Goal: Task Accomplishment & Management: Complete application form

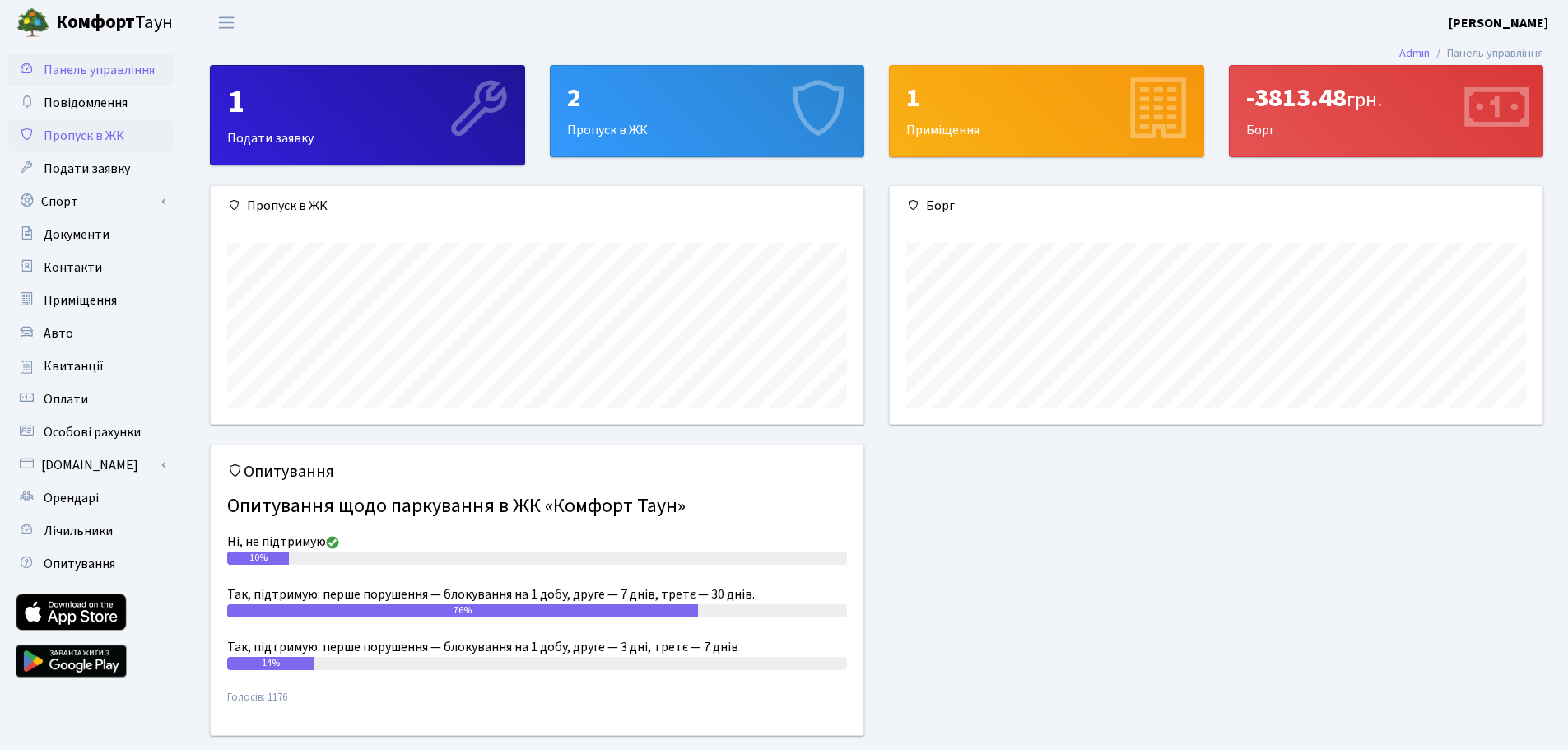
scroll to position [238, 653]
click at [79, 138] on span "Пропуск в ЖК" at bounding box center [84, 136] width 80 height 18
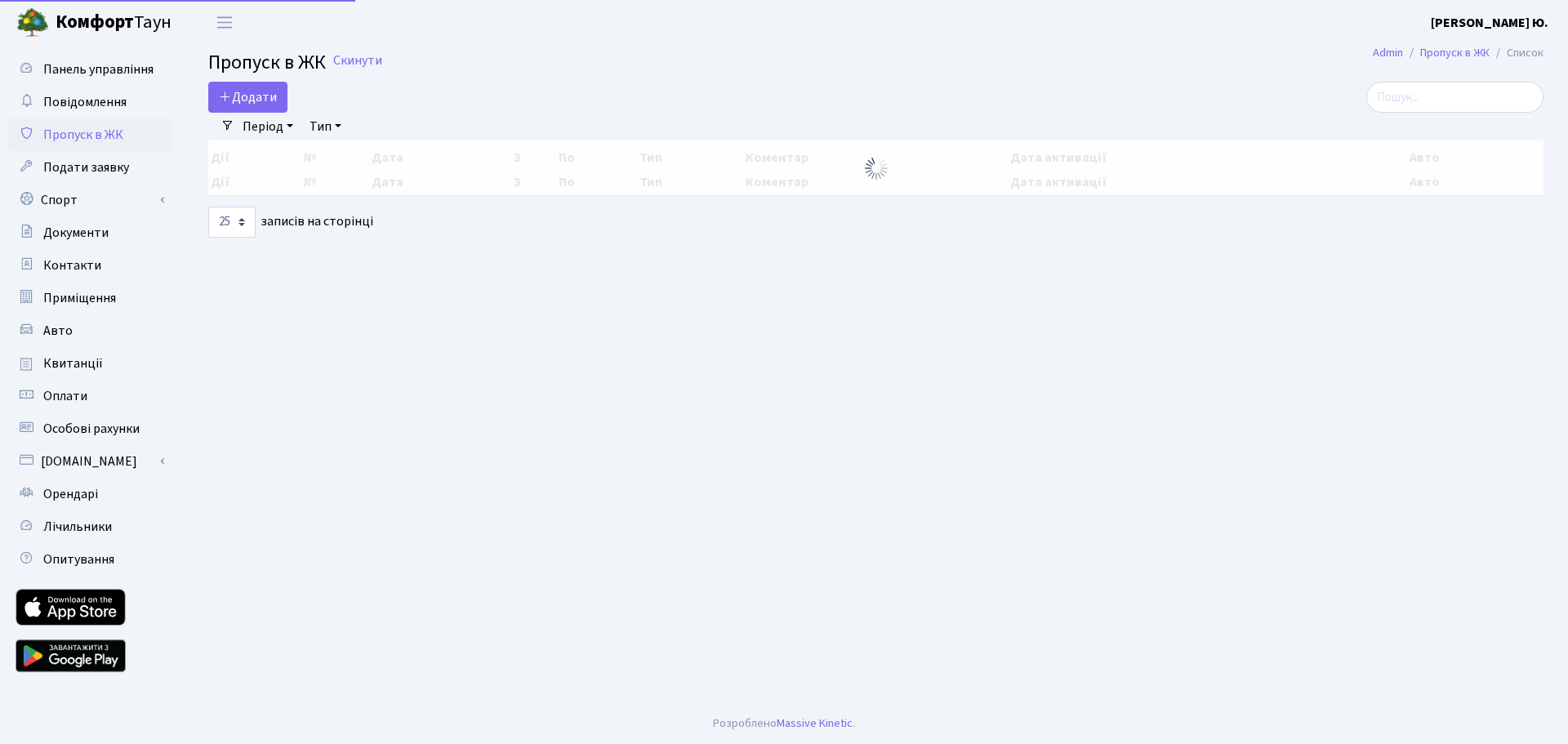
select select "25"
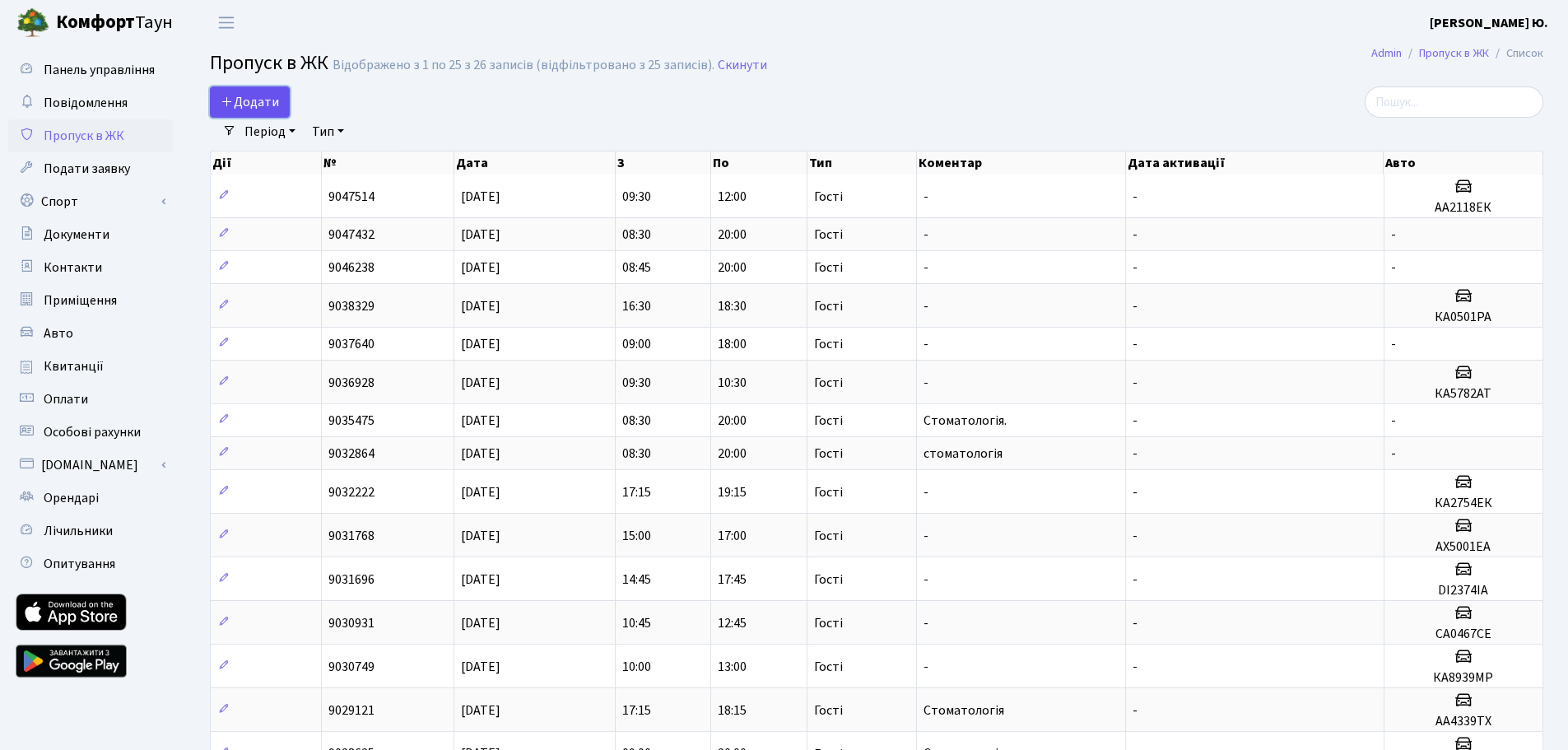
click at [256, 96] on span "Додати" at bounding box center [249, 102] width 58 height 18
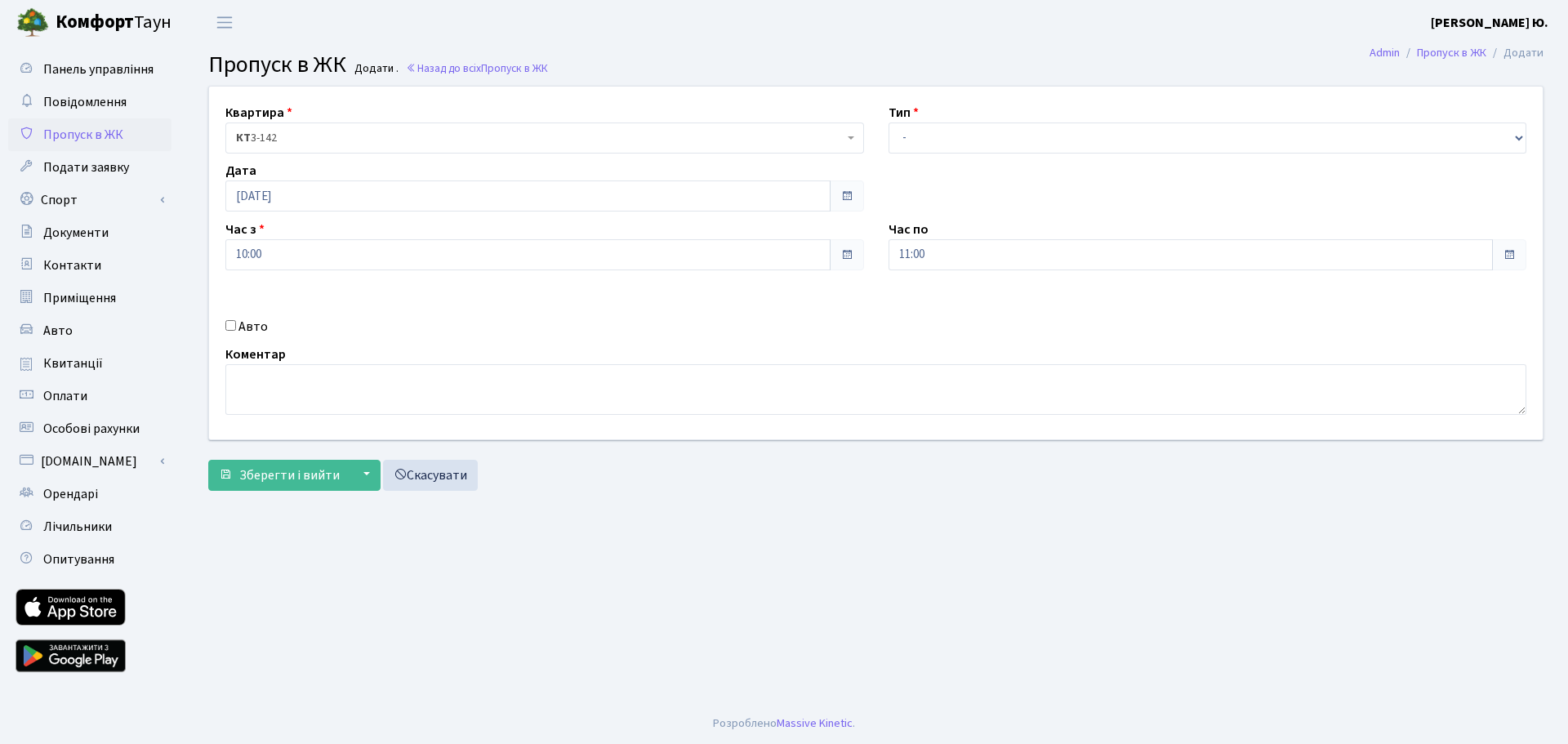
click at [229, 326] on input "Авто" at bounding box center [230, 325] width 11 height 11
checkbox input "true"
paste input "АА 6884"
click at [917, 312] on input "АА 6884" at bounding box center [1207, 313] width 639 height 31
click at [897, 312] on input "АА6884" at bounding box center [1207, 313] width 639 height 31
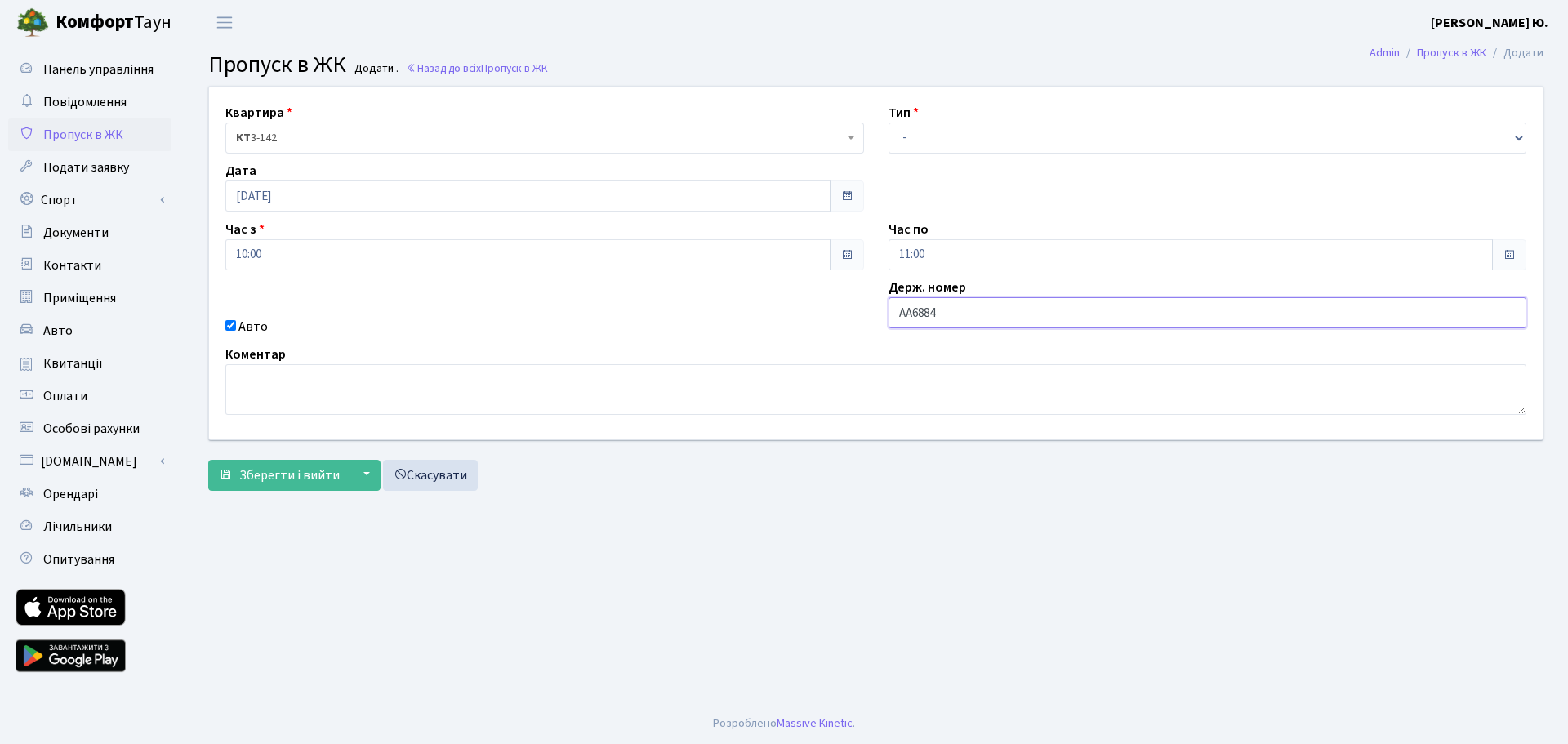
click at [951, 315] on input "АА6884" at bounding box center [1207, 313] width 639 height 31
type input "АА6884YD"
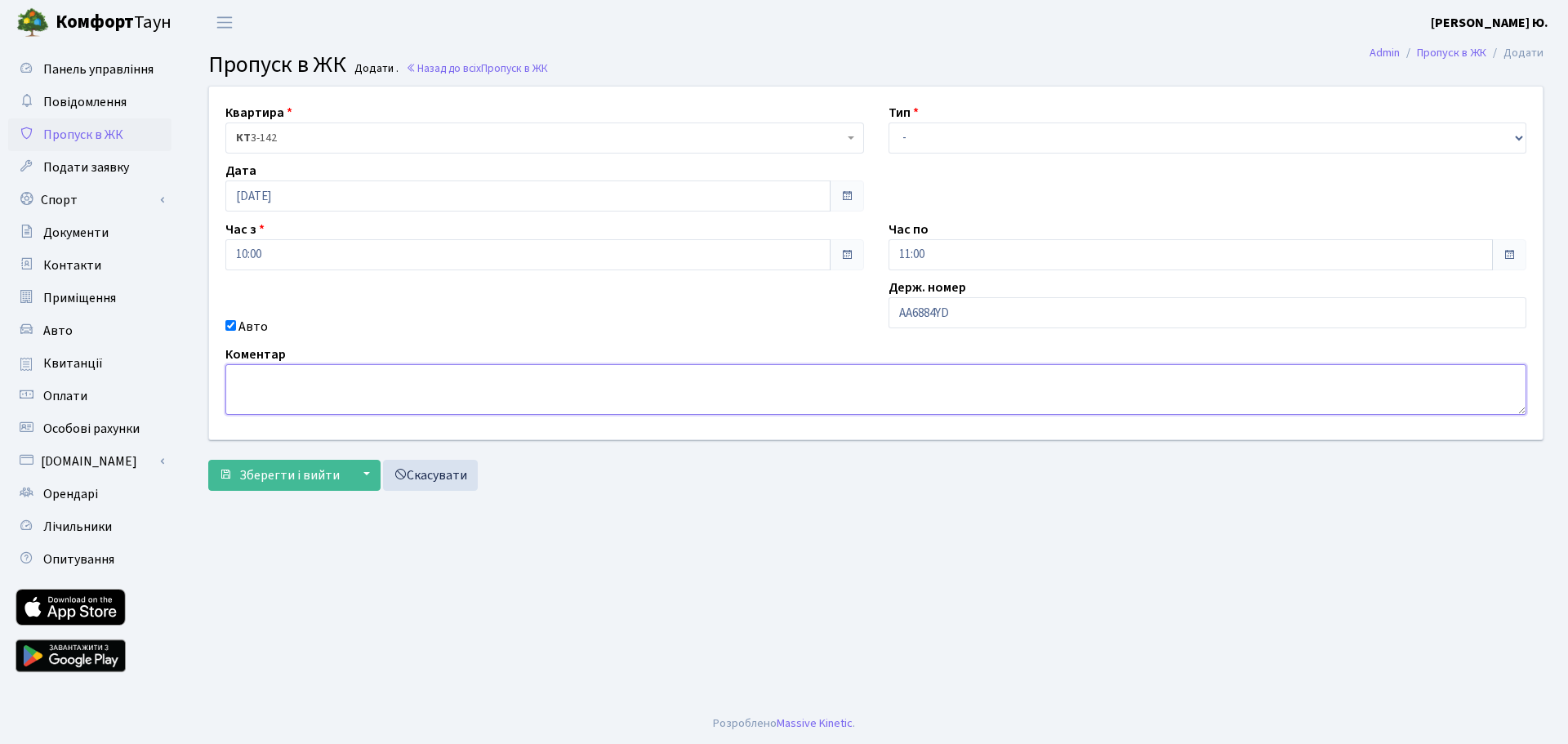
click at [337, 384] on textarea at bounding box center [875, 389] width 1301 height 50
drag, startPoint x: 309, startPoint y: 372, endPoint x: 223, endPoint y: 370, distance: 86.0
click at [216, 370] on div "Коментар Cnjvfnjkjusz" at bounding box center [876, 379] width 1325 height 70
type textarea "Стоматологія."
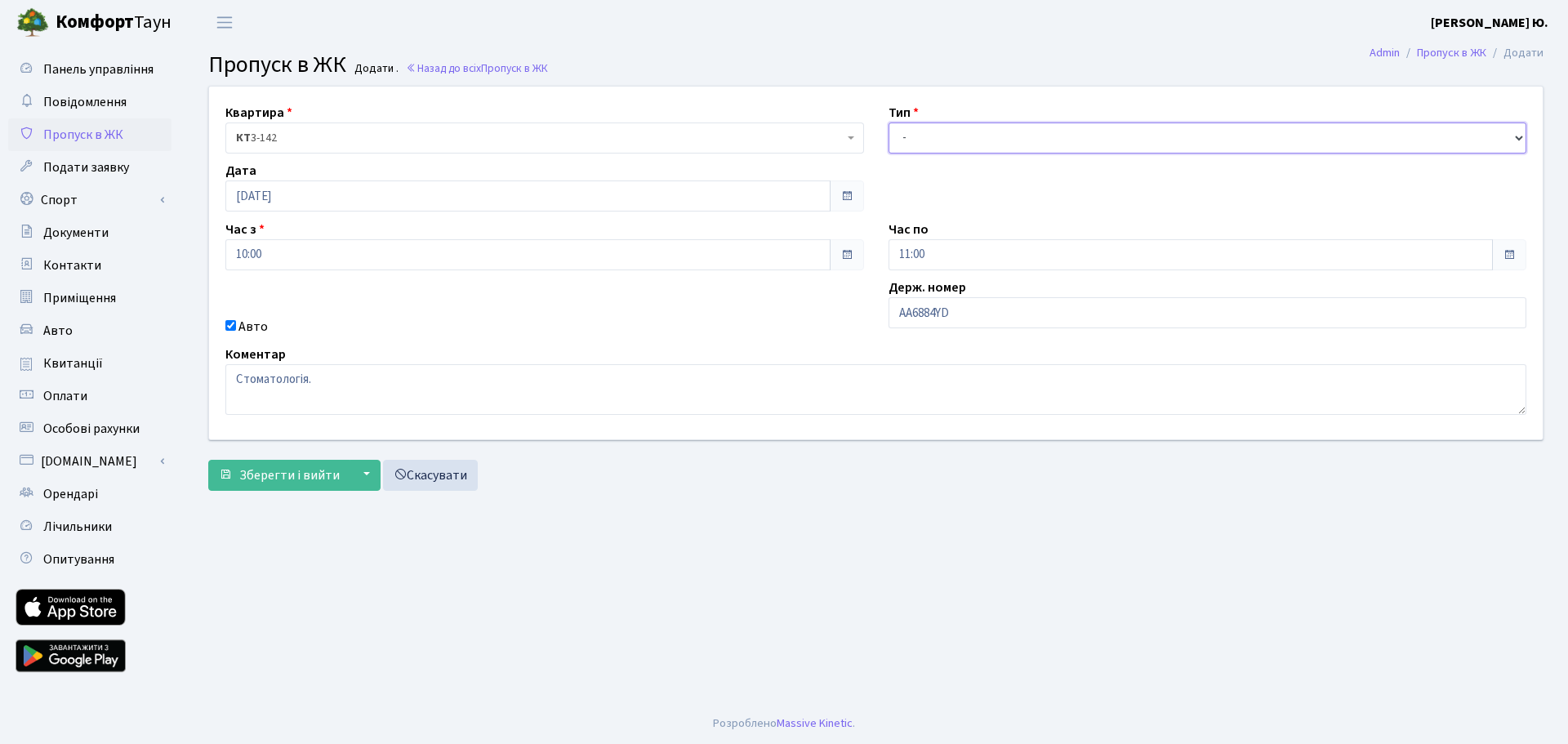
click at [937, 141] on select "- Доставка Таксі Гості Сервіс" at bounding box center [1207, 137] width 639 height 31
select select "3"
click at [889, 122] on select "- Доставка Таксі Гості Сервіс" at bounding box center [1207, 137] width 639 height 31
click at [322, 483] on span "Зберегти і вийти" at bounding box center [289, 475] width 100 height 18
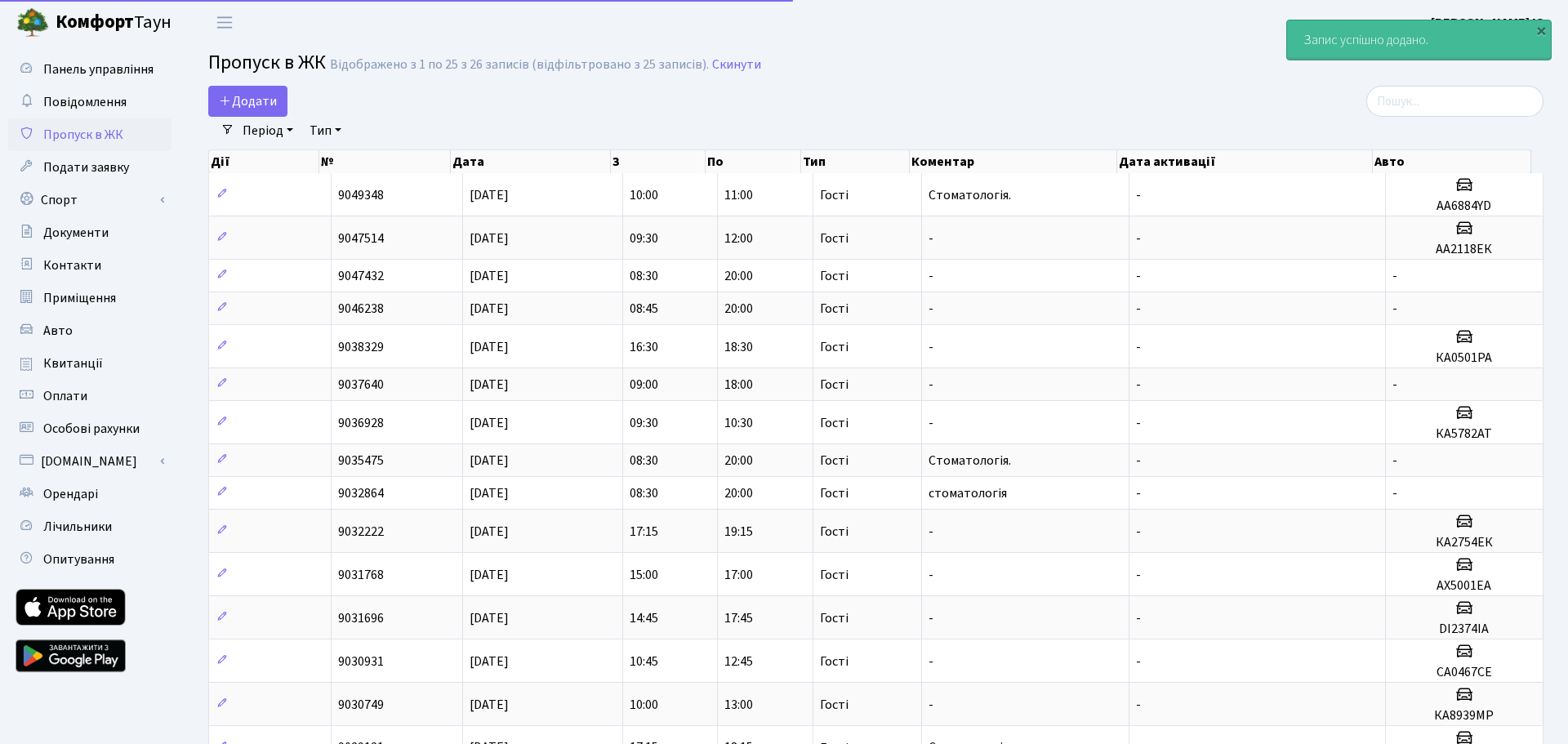
select select "25"
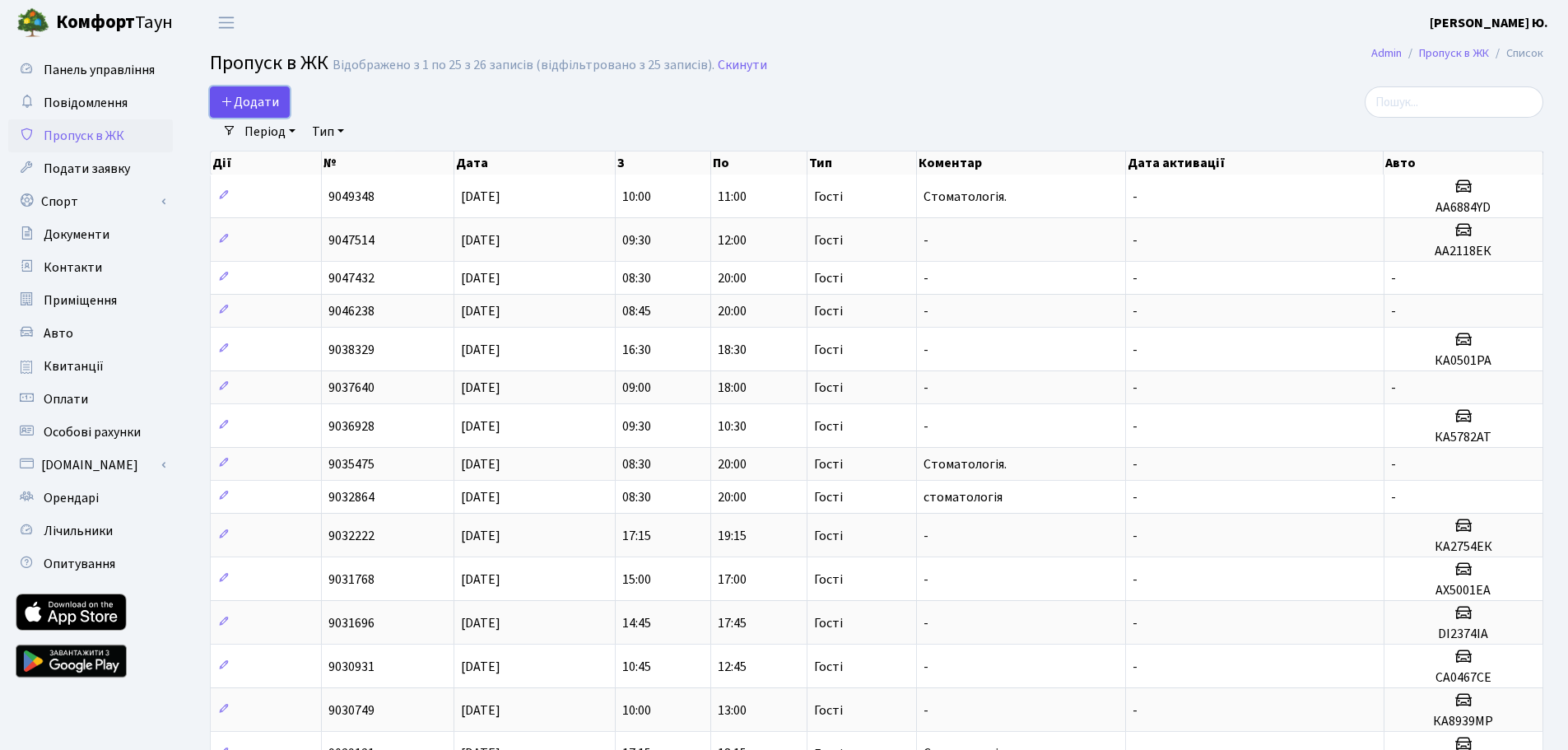
click at [248, 104] on span "Додати" at bounding box center [249, 102] width 58 height 18
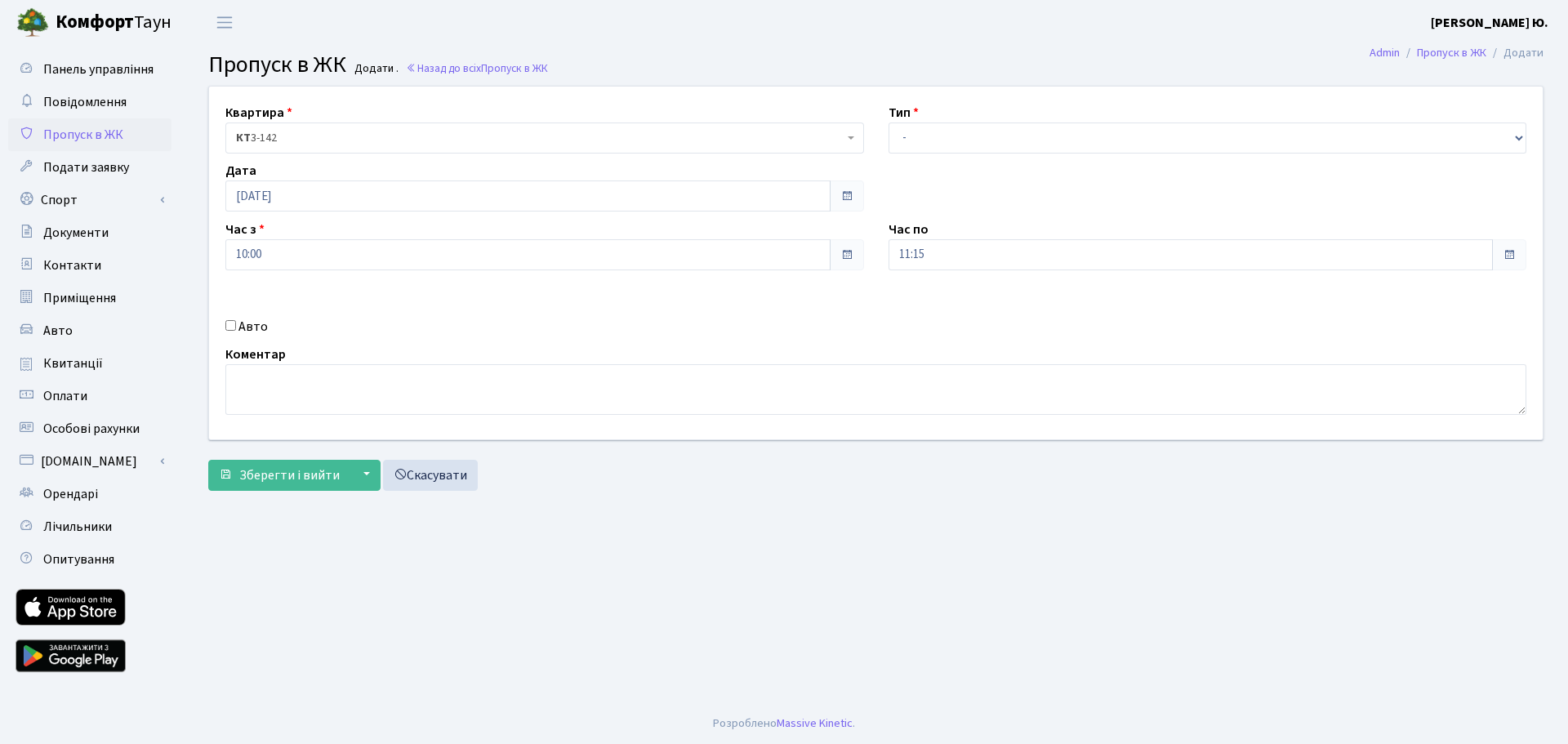
click at [229, 323] on input "Авто" at bounding box center [230, 325] width 11 height 11
checkbox input "true"
type input "КА2281МА"
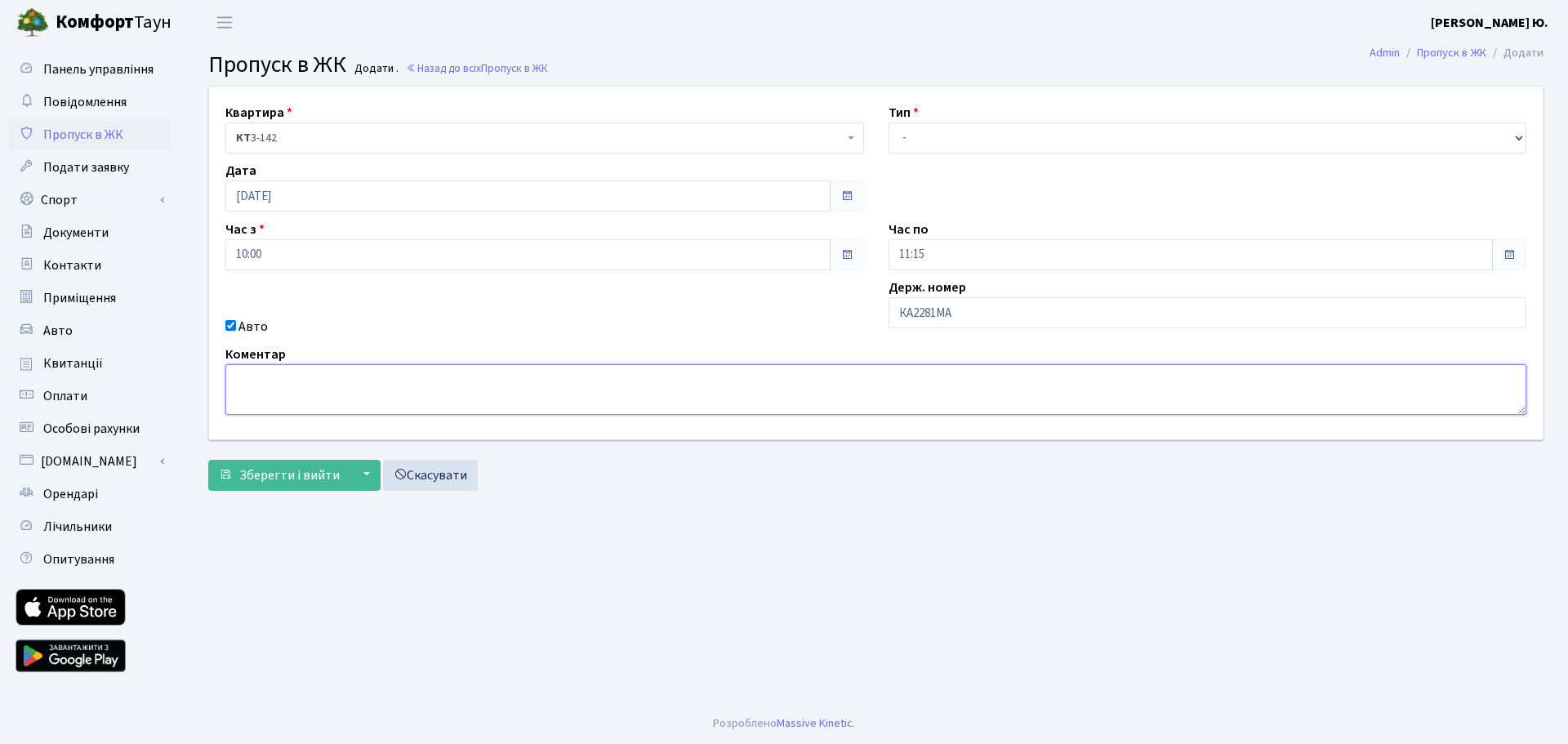
click at [387, 368] on textarea at bounding box center [875, 389] width 1301 height 50
type textarea "М"
type textarea "Стоматологія"
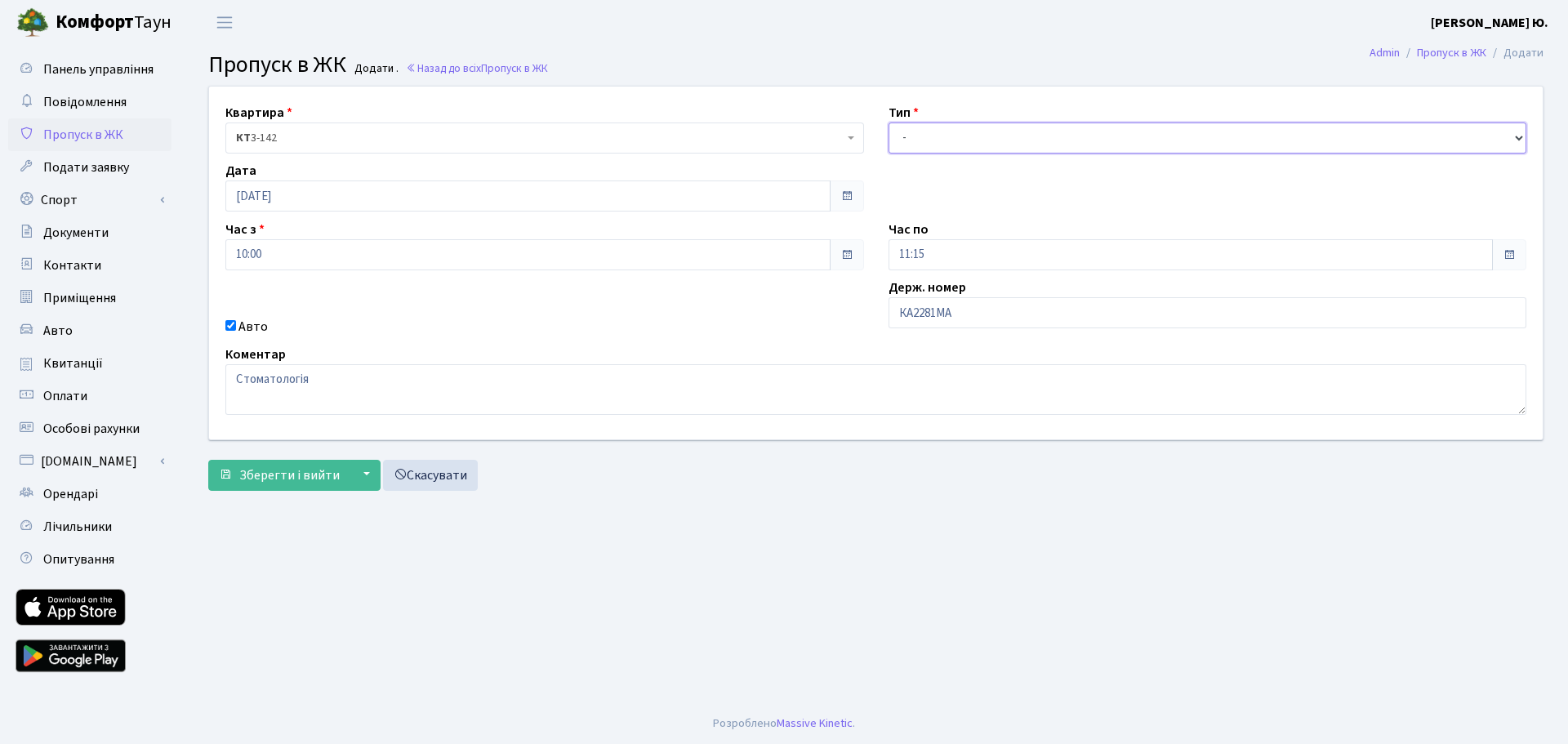
click at [1007, 136] on select "- Доставка Таксі Гості Сервіс" at bounding box center [1207, 137] width 639 height 31
select select "3"
click at [889, 122] on select "- Доставка Таксі Гості Сервіс" at bounding box center [1207, 137] width 639 height 31
click at [272, 482] on span "Зберегти і вийти" at bounding box center [289, 475] width 100 height 18
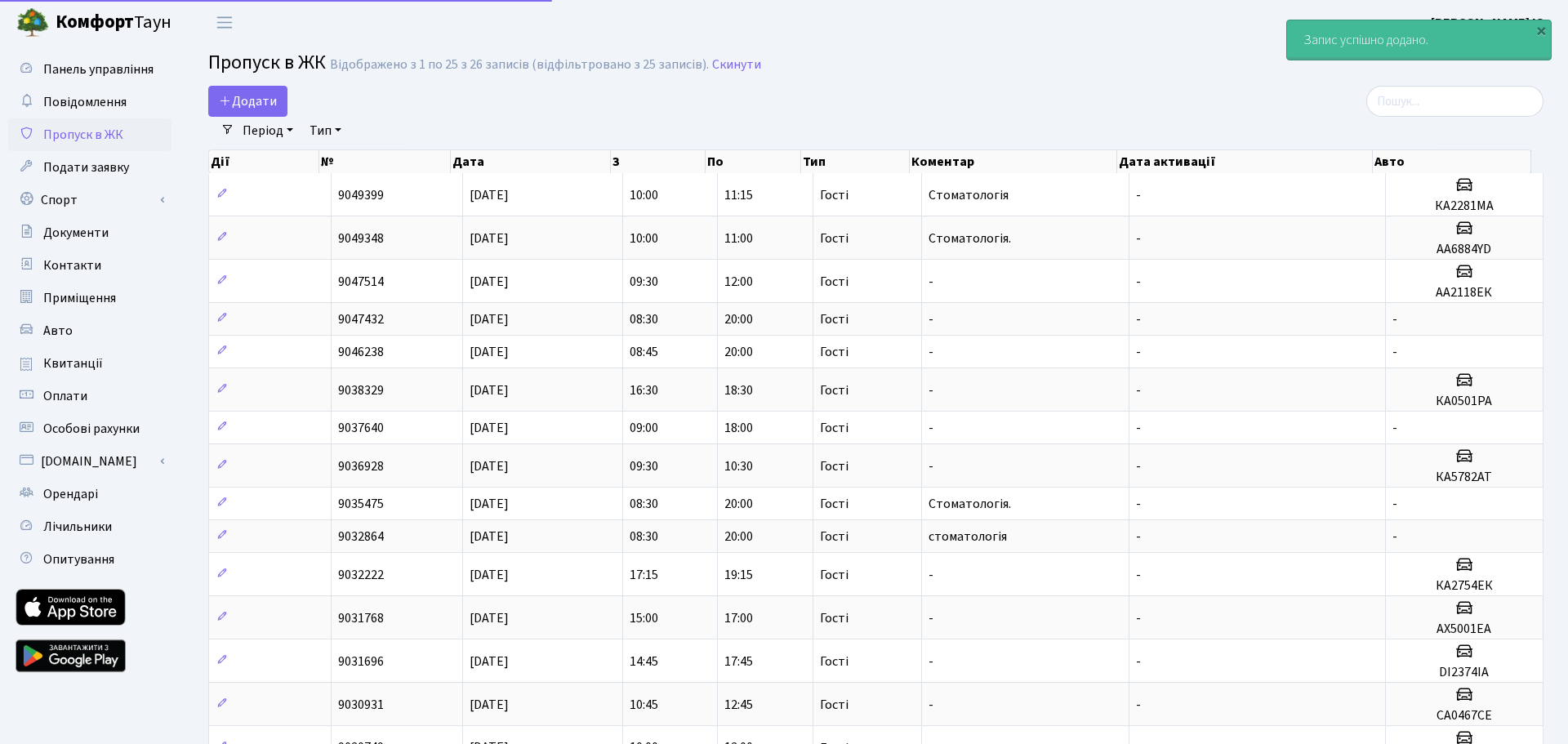
select select "25"
